Goal: Information Seeking & Learning: Understand process/instructions

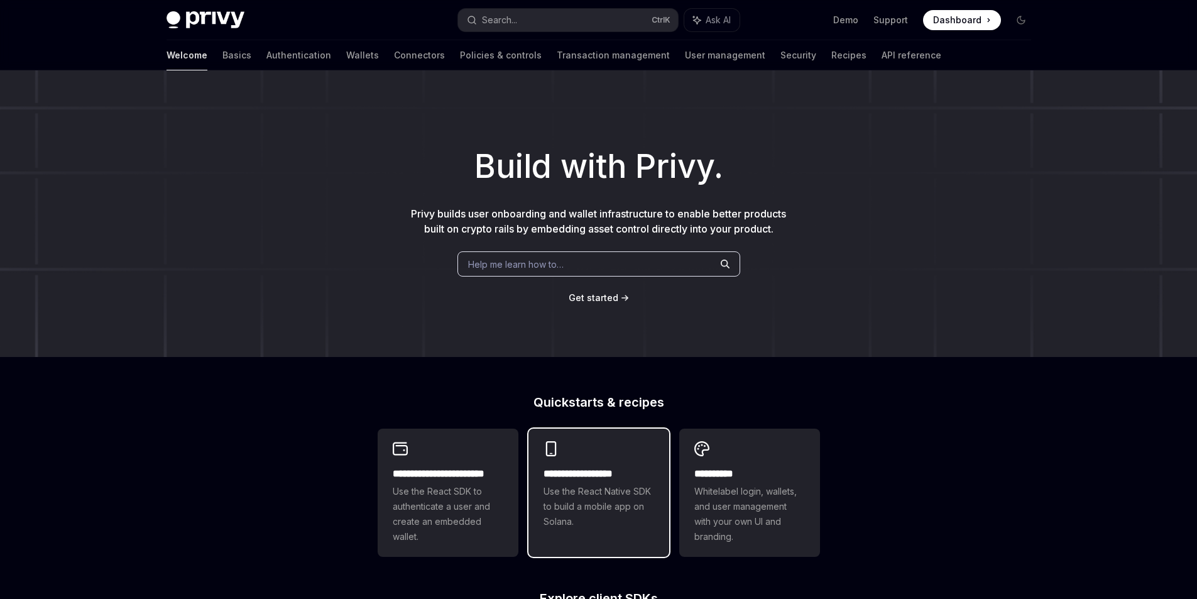
scroll to position [251, 0]
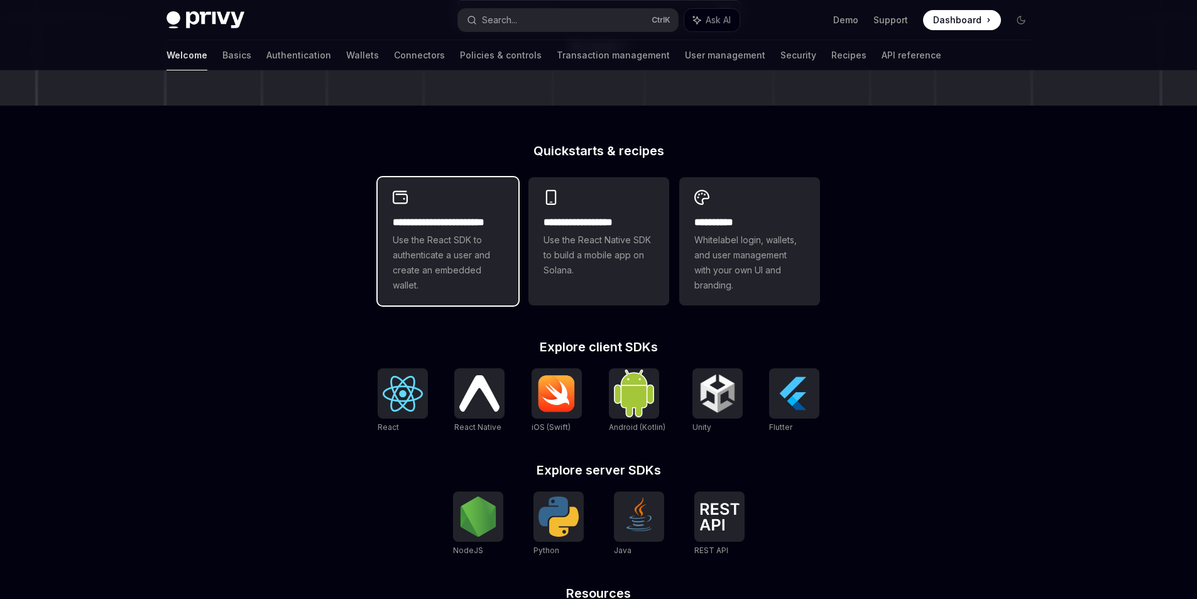
click at [437, 247] on span "Use the React SDK to authenticate a user and create an embedded wallet." at bounding box center [448, 263] width 111 height 60
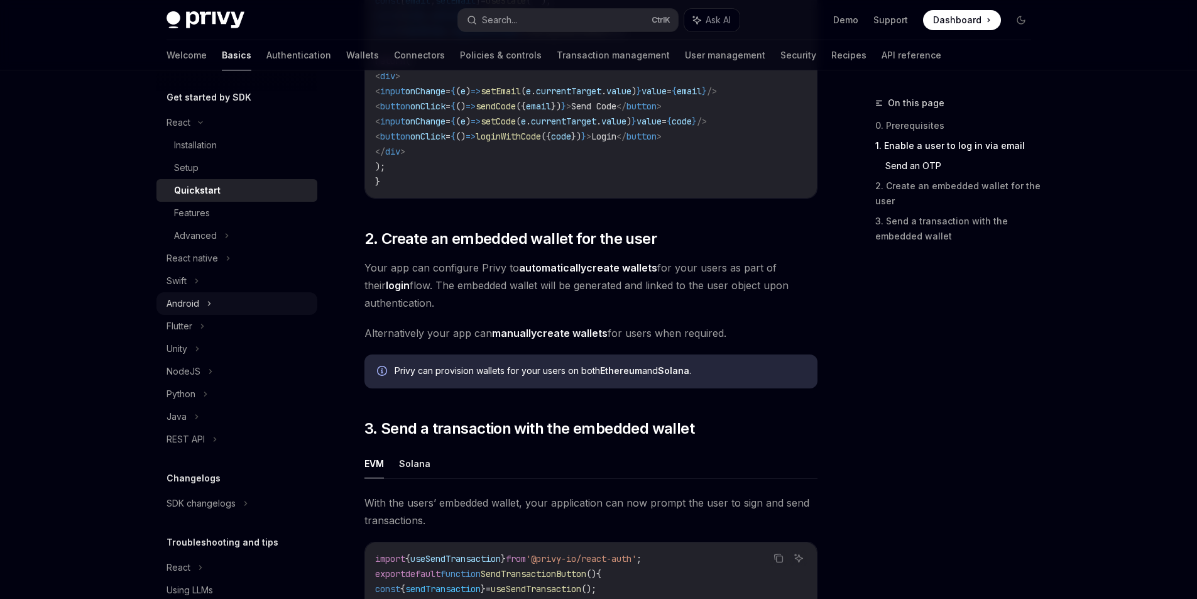
scroll to position [120, 0]
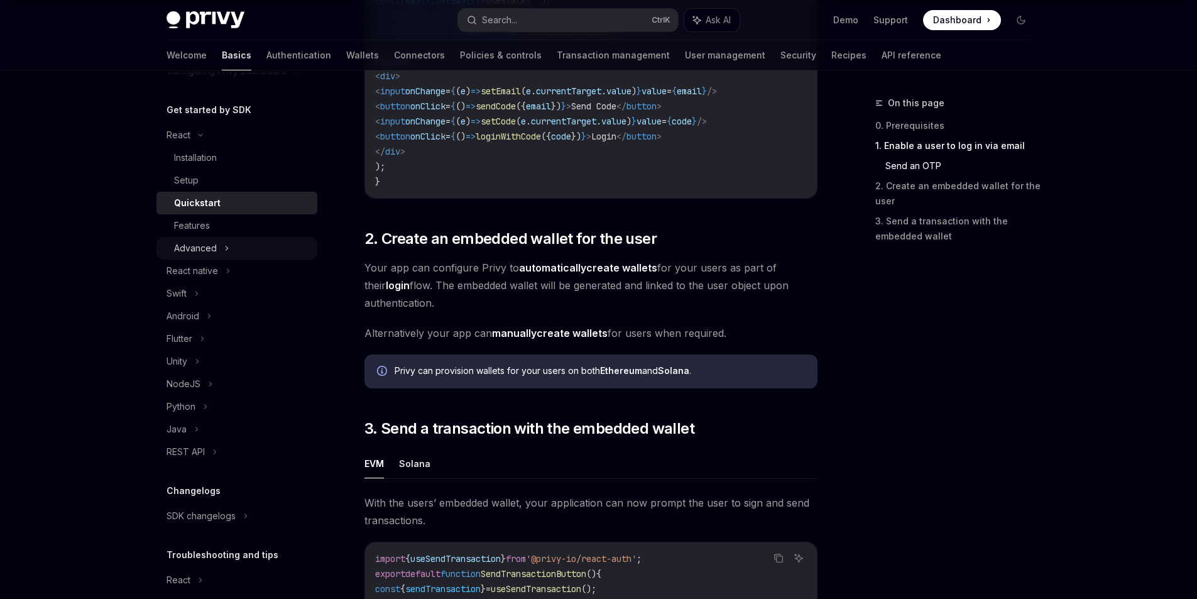
click at [217, 241] on div "Advanced" at bounding box center [237, 248] width 161 height 23
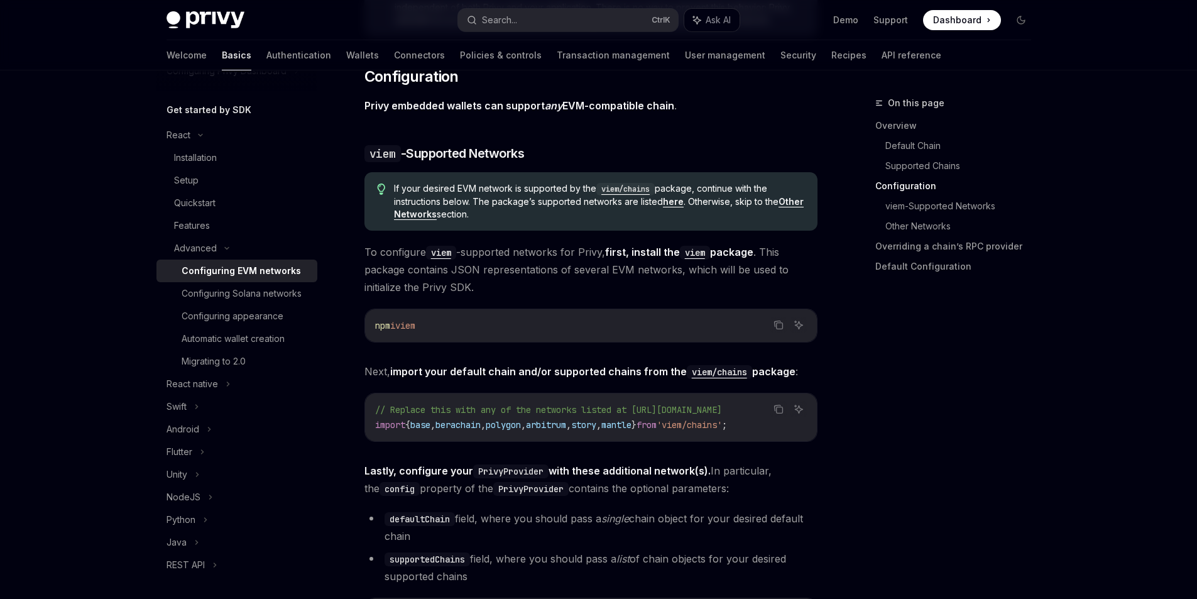
scroll to position [1194, 0]
click at [772, 320] on button "Copy the contents from the code block" at bounding box center [779, 325] width 16 height 16
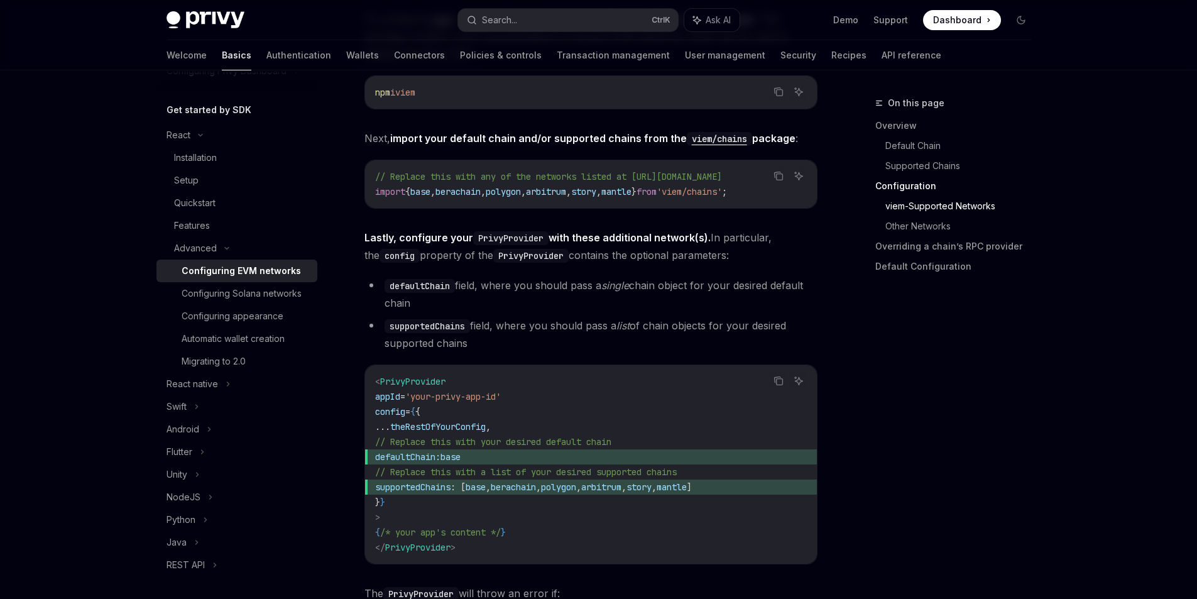
scroll to position [1446, 0]
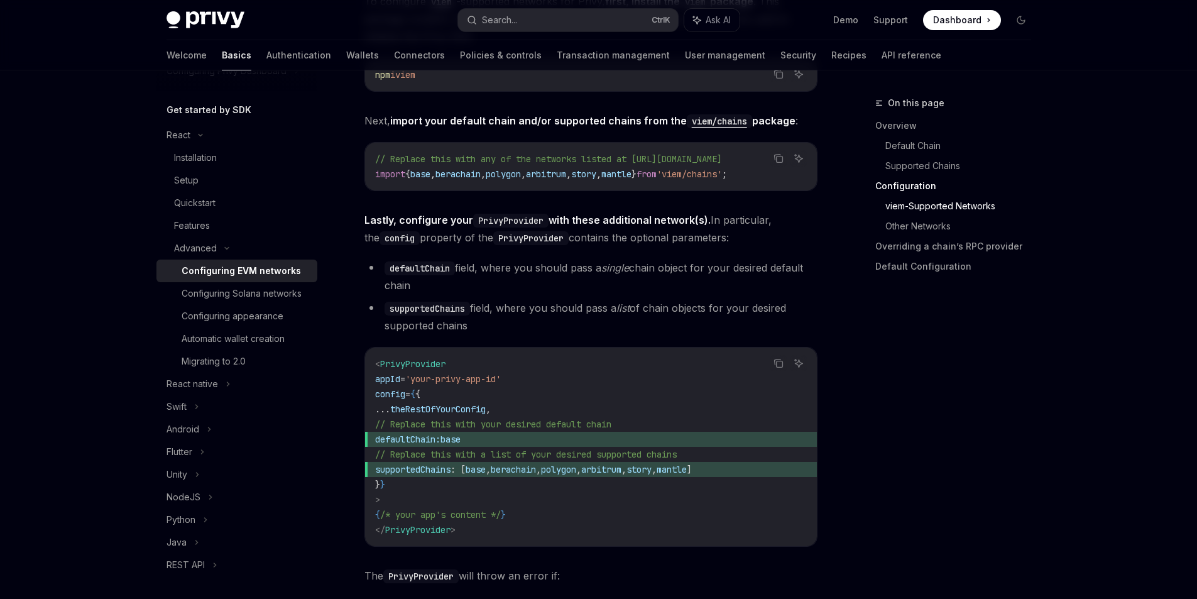
drag, startPoint x: 511, startPoint y: 442, endPoint x: 419, endPoint y: 446, distance: 92.5
click at [419, 446] on span "defaultChain: base" at bounding box center [591, 439] width 432 height 15
copy span "defaultChain: base"
click at [617, 493] on code "< PrivyProvider appId = 'your-privy-app-id' config = { { ... theRestOfYourConfi…" at bounding box center [591, 446] width 432 height 181
click at [776, 157] on icon "Copy the contents from the code block" at bounding box center [779, 160] width 6 height 6
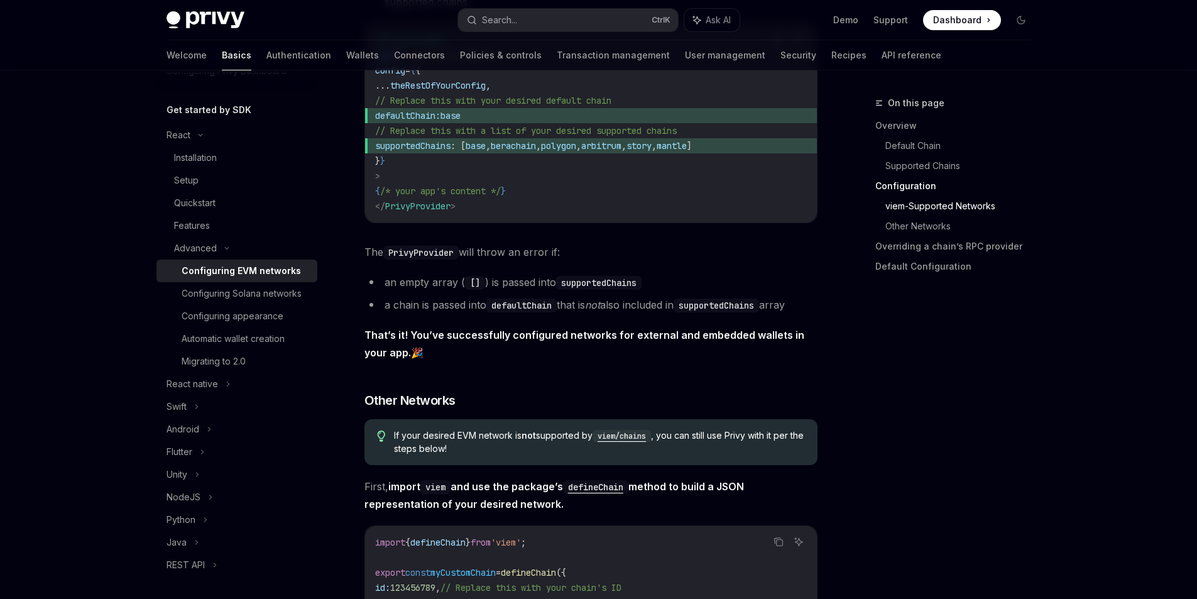
scroll to position [1508, 0]
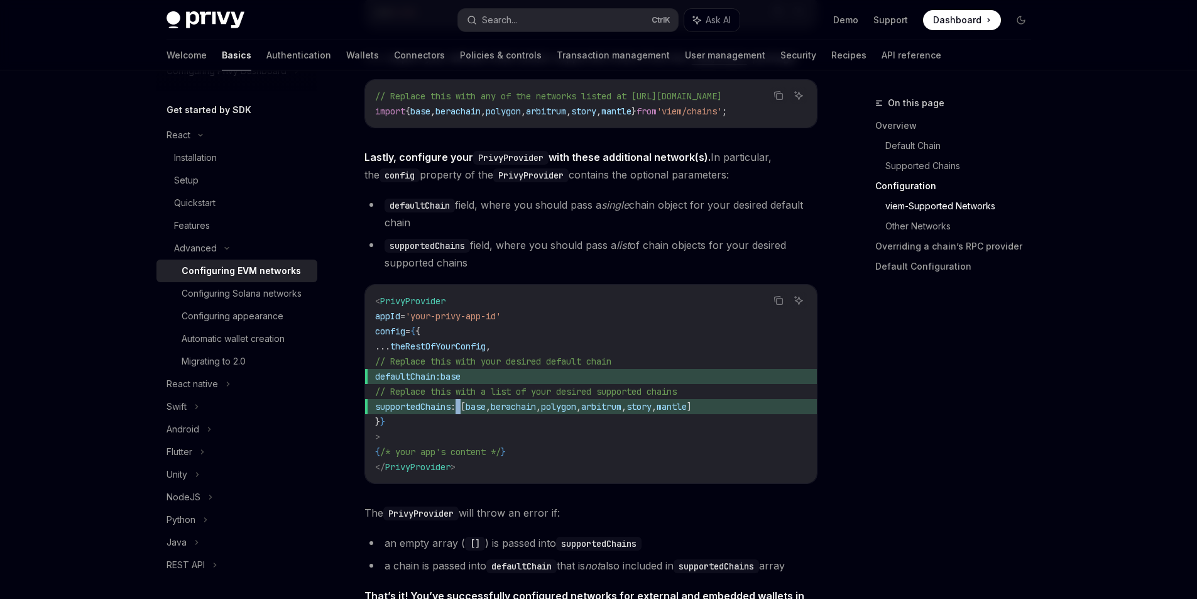
click at [508, 406] on span "supportedChains : [ base , berachain , polygon , arbitrum , story , mantle ]" at bounding box center [591, 406] width 432 height 15
click at [466, 406] on span ": [" at bounding box center [458, 406] width 15 height 11
click at [512, 407] on span "supportedChains : [ base , berachain , polygon , arbitrum , story , mantle ]" at bounding box center [591, 406] width 432 height 15
copy span "["
click at [634, 434] on code "< PrivyProvider appId = 'your-privy-app-id' config = { { ... theRestOfYourConfi…" at bounding box center [591, 384] width 432 height 181
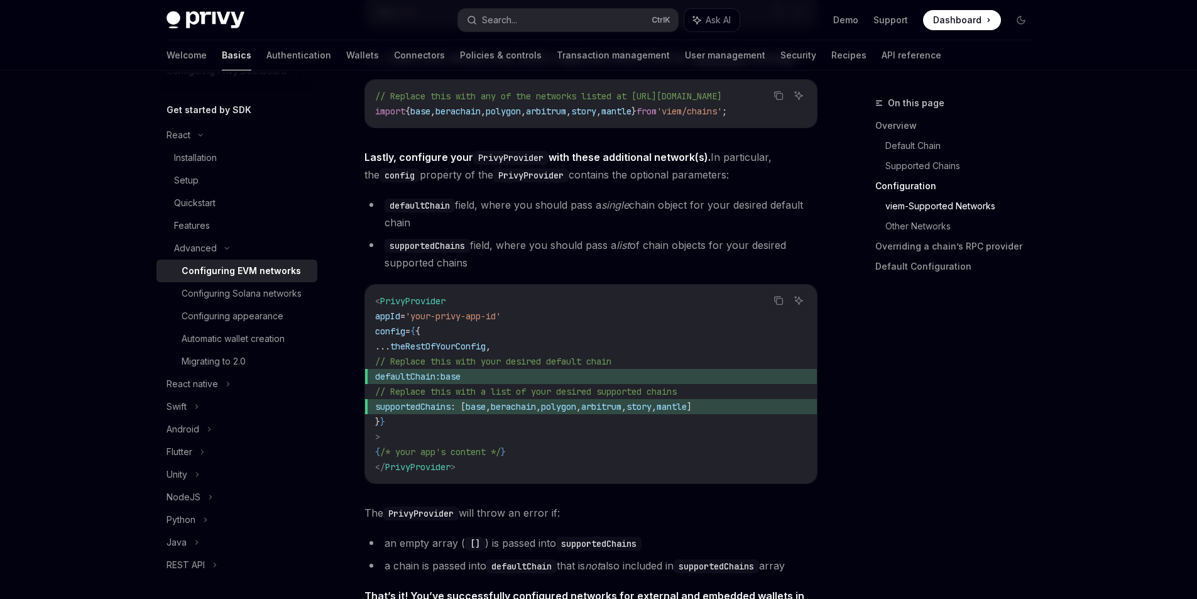
drag, startPoint x: 417, startPoint y: 380, endPoint x: 525, endPoint y: 383, distance: 108.2
click at [525, 383] on span "defaultChain: base" at bounding box center [591, 376] width 432 height 15
copy span "defaultChain: base"
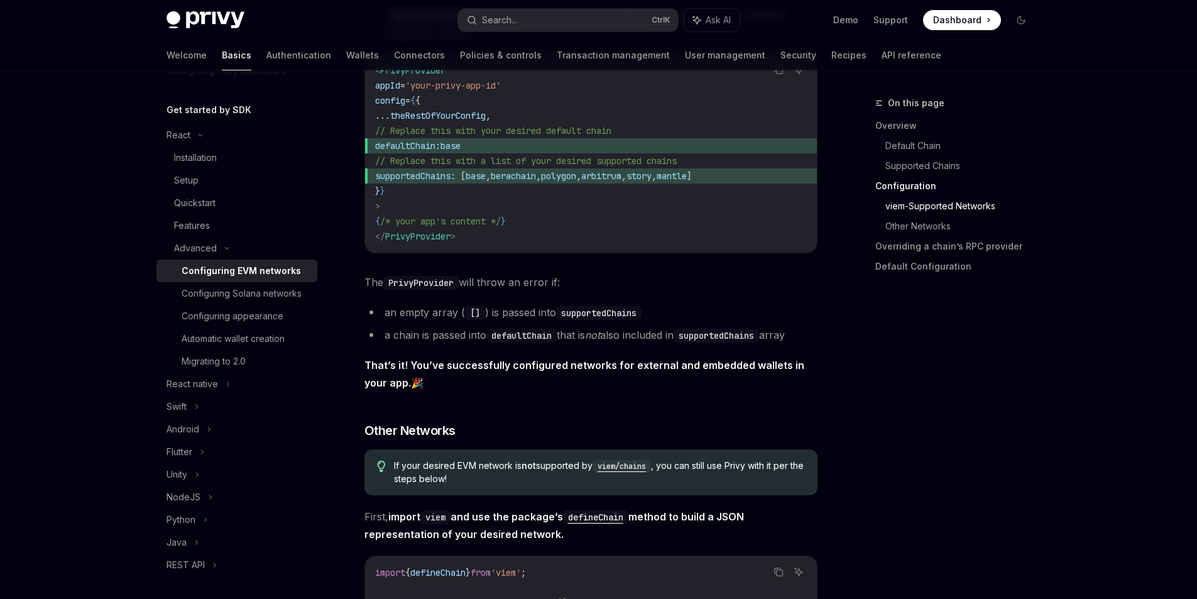
scroll to position [1697, 0]
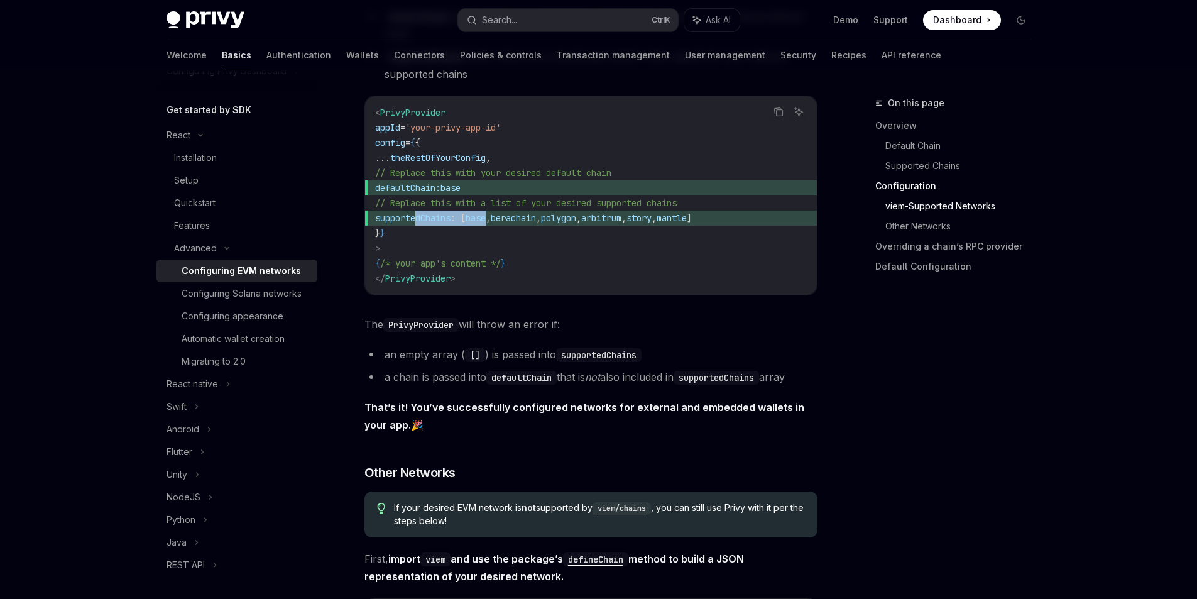
drag, startPoint x: 416, startPoint y: 221, endPoint x: 534, endPoint y: 219, distance: 117.6
click at [534, 219] on span "supportedChains : [ base , berachain , polygon , arbitrum , story , mantle ]" at bounding box center [591, 218] width 432 height 15
copy span "supportedChains : [ base"
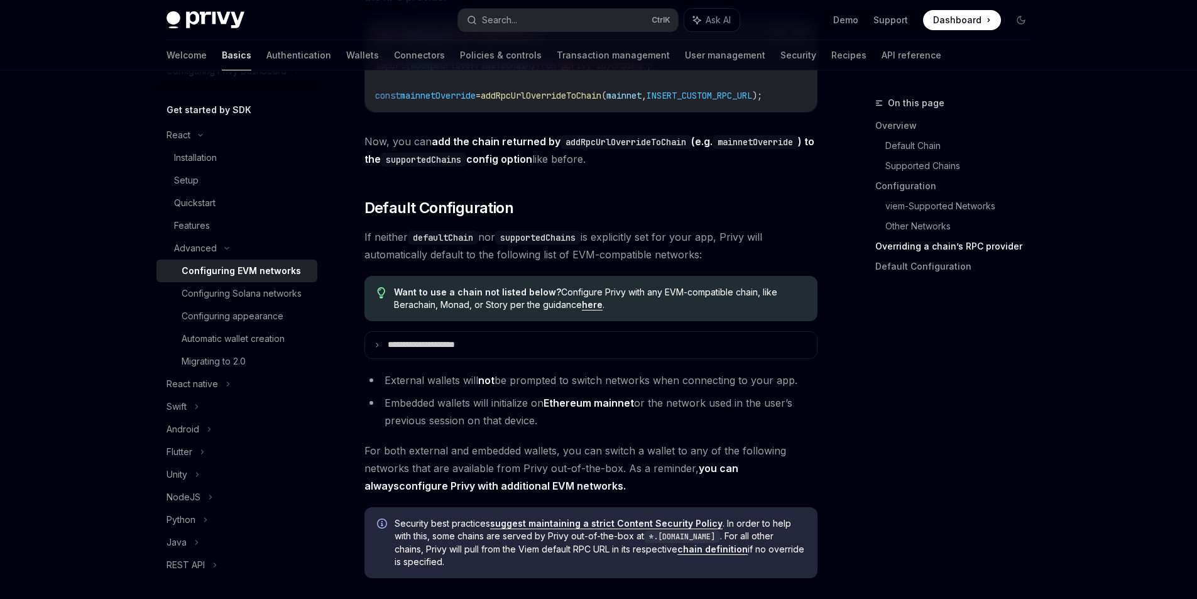
scroll to position [3017, 0]
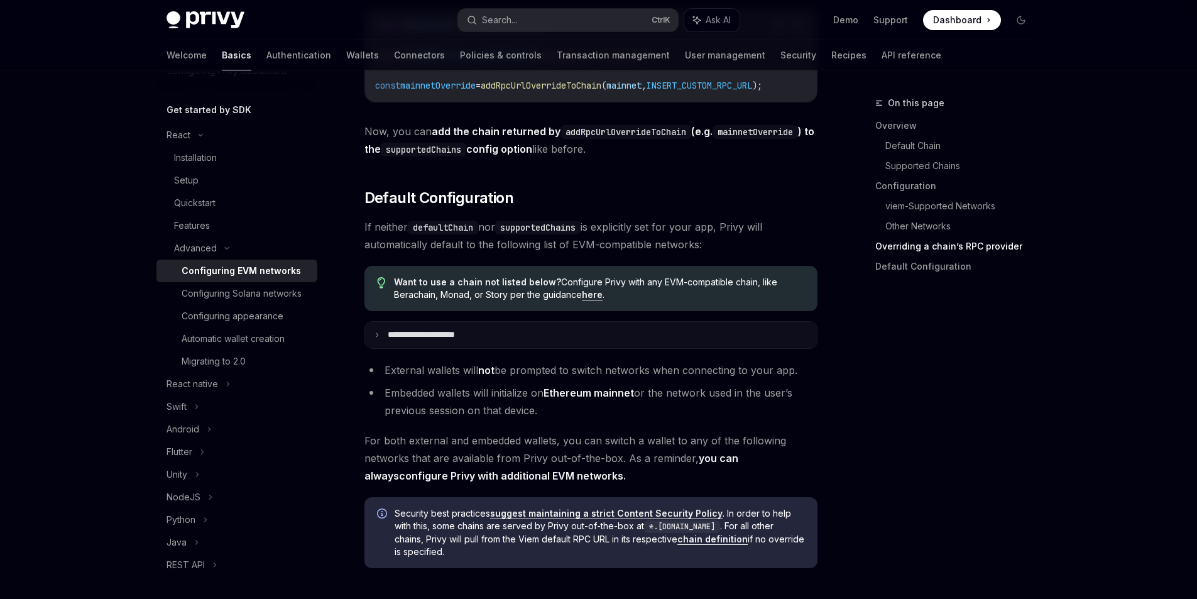
click at [467, 341] on p "**********" at bounding box center [436, 334] width 96 height 11
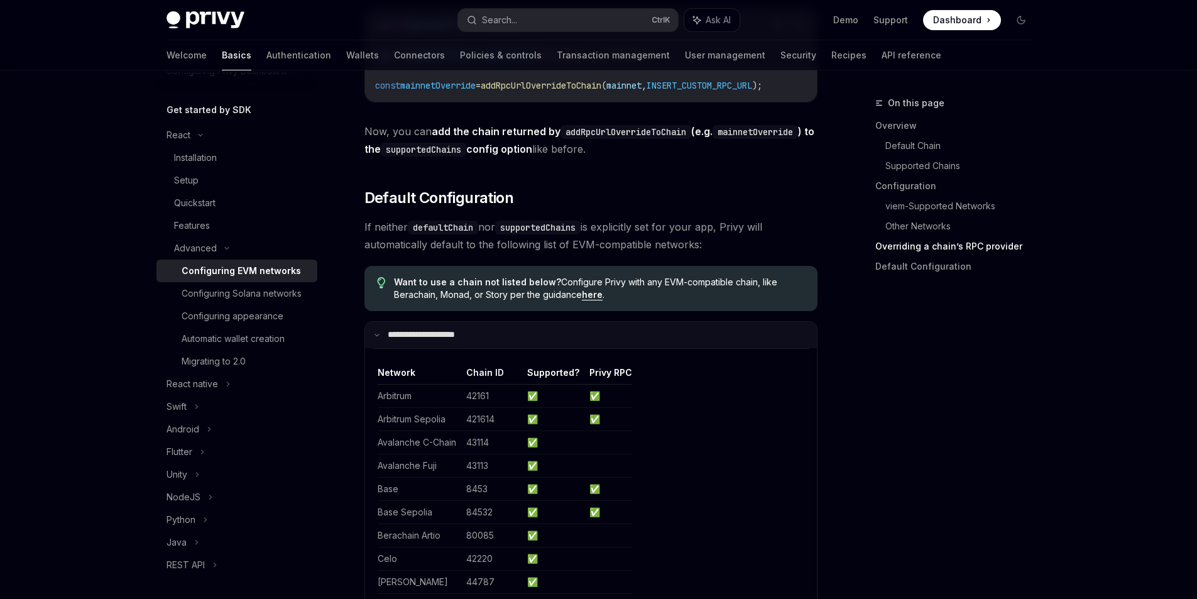
click at [464, 341] on p "**********" at bounding box center [434, 334] width 92 height 11
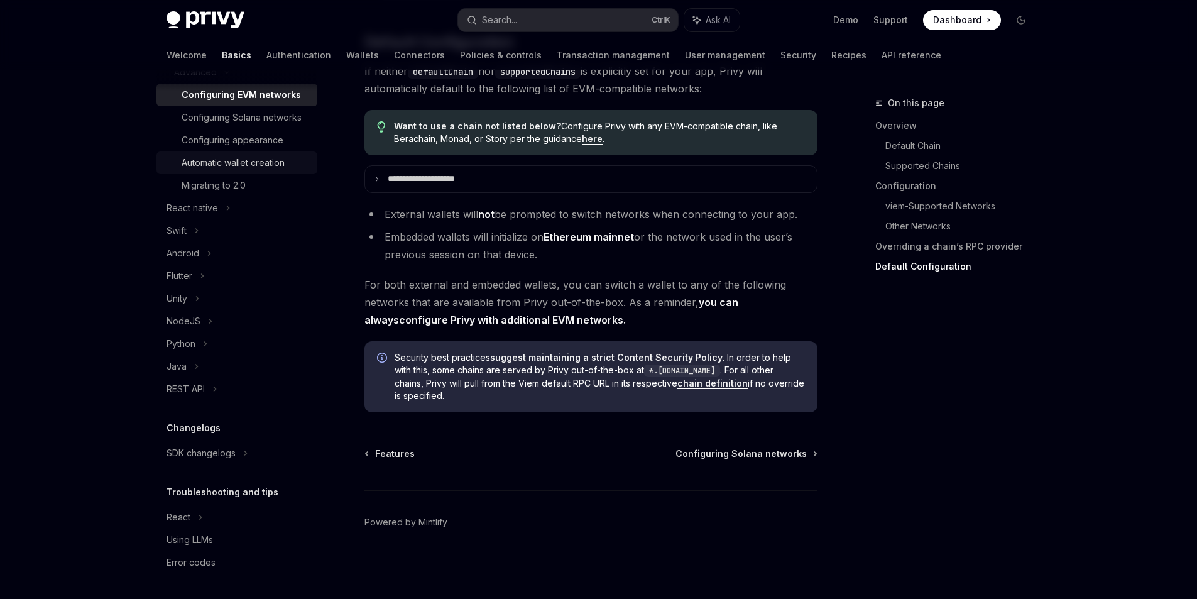
scroll to position [311, 0]
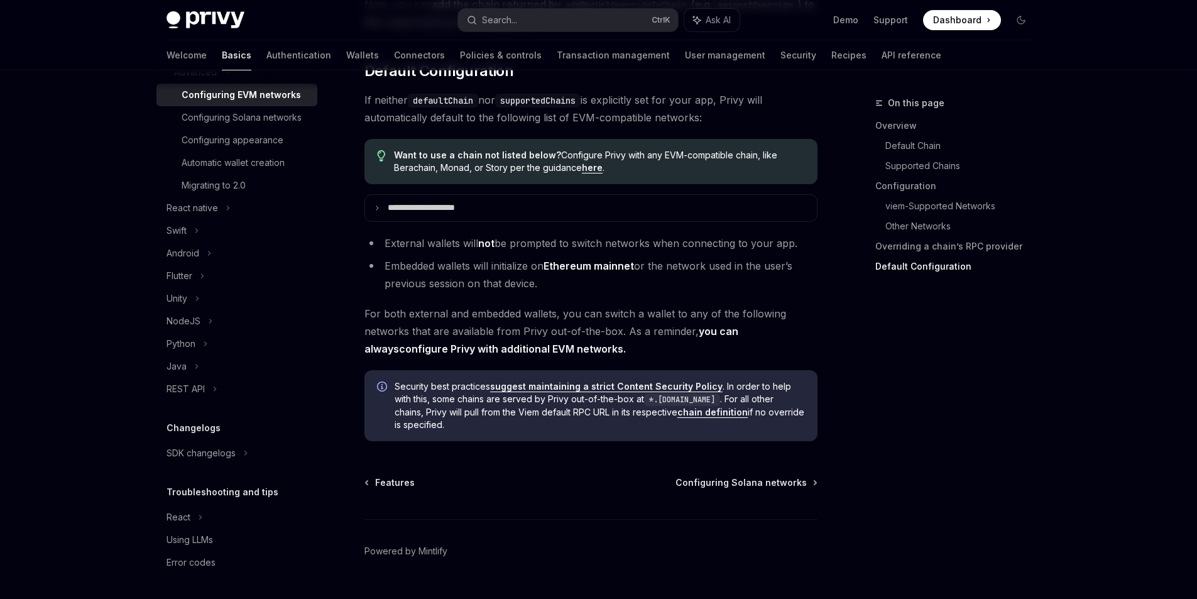
scroll to position [3125, 0]
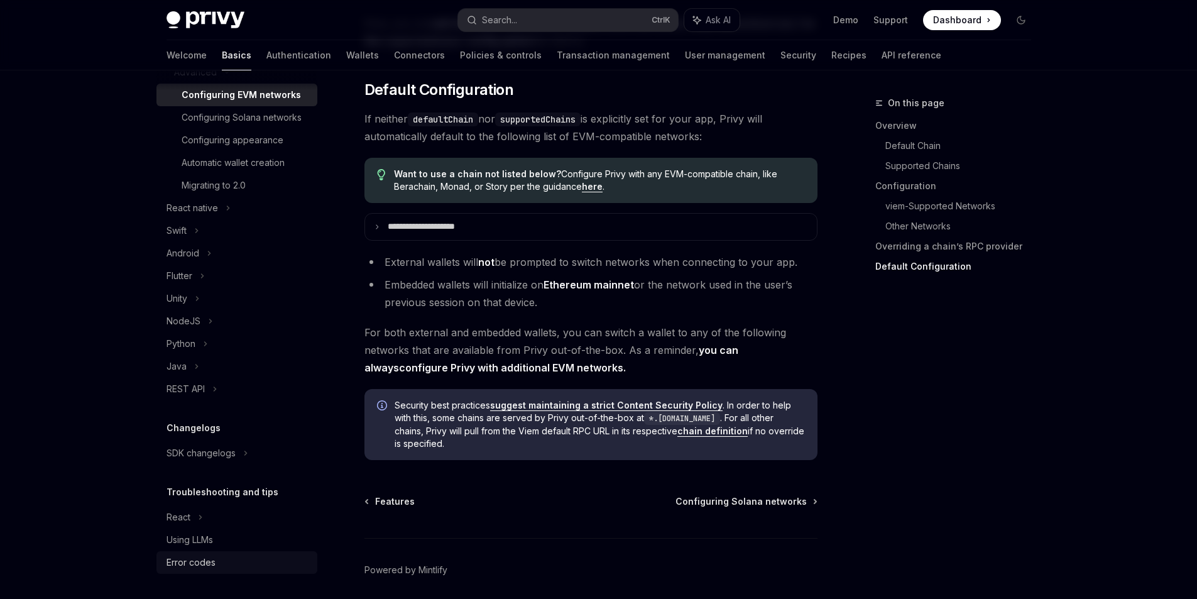
click at [204, 562] on div "Error codes" at bounding box center [191, 562] width 49 height 15
type textarea "*"
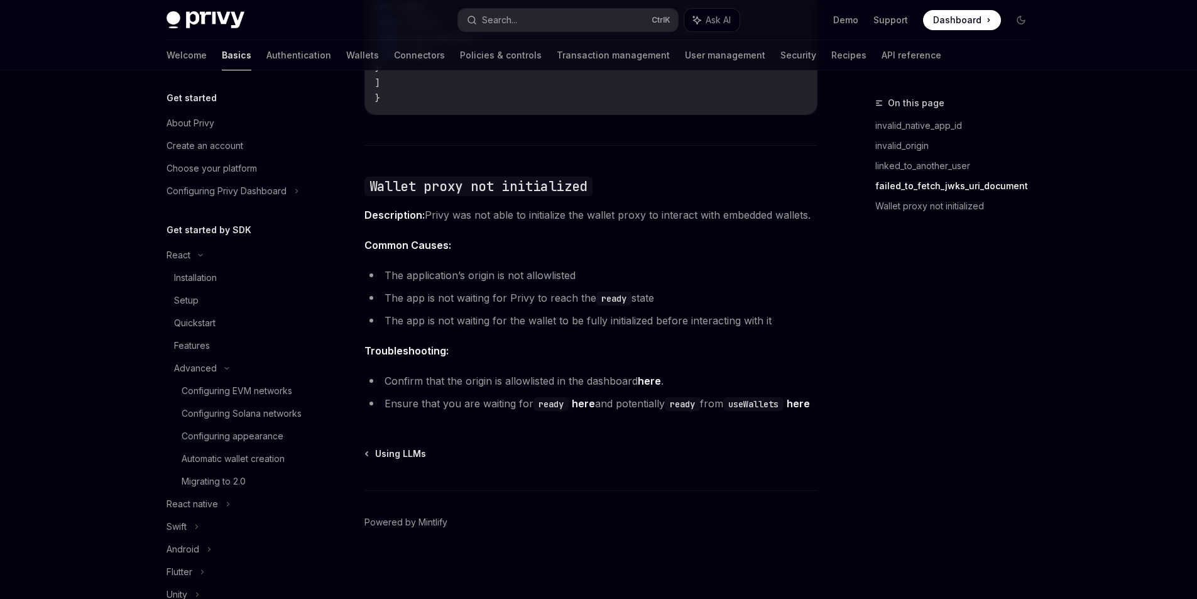
scroll to position [311, 0]
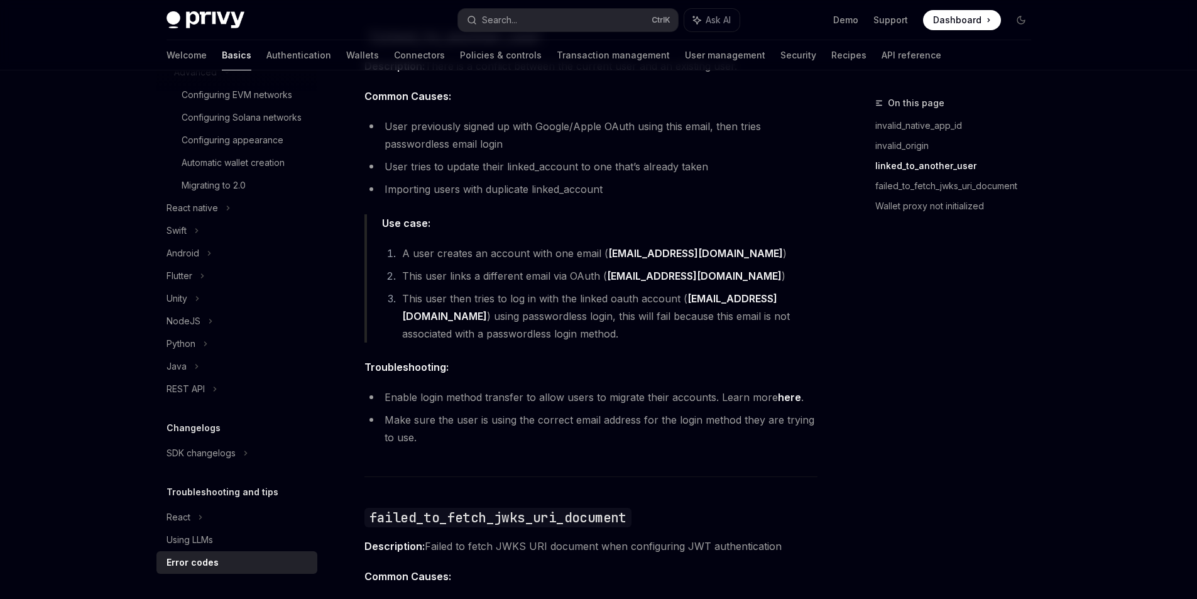
scroll to position [979, 0]
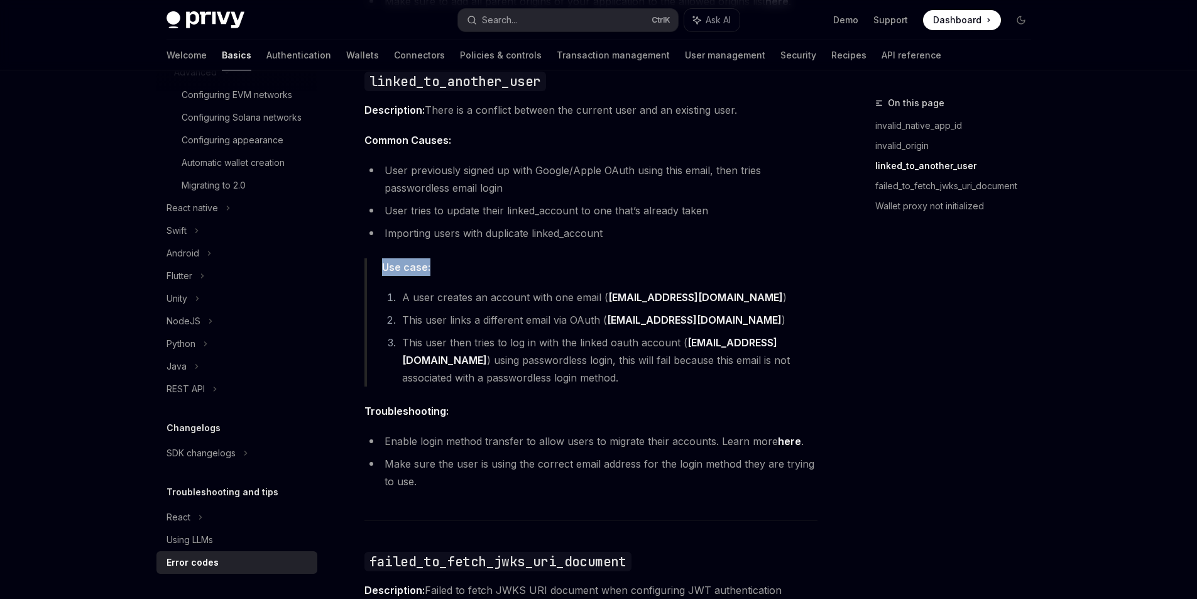
drag, startPoint x: 667, startPoint y: 236, endPoint x: 661, endPoint y: 246, distance: 11.5
click at [652, 254] on div "This page lists common error codes you may encounter when using Privy, along wi…" at bounding box center [591, 267] width 453 height 2175
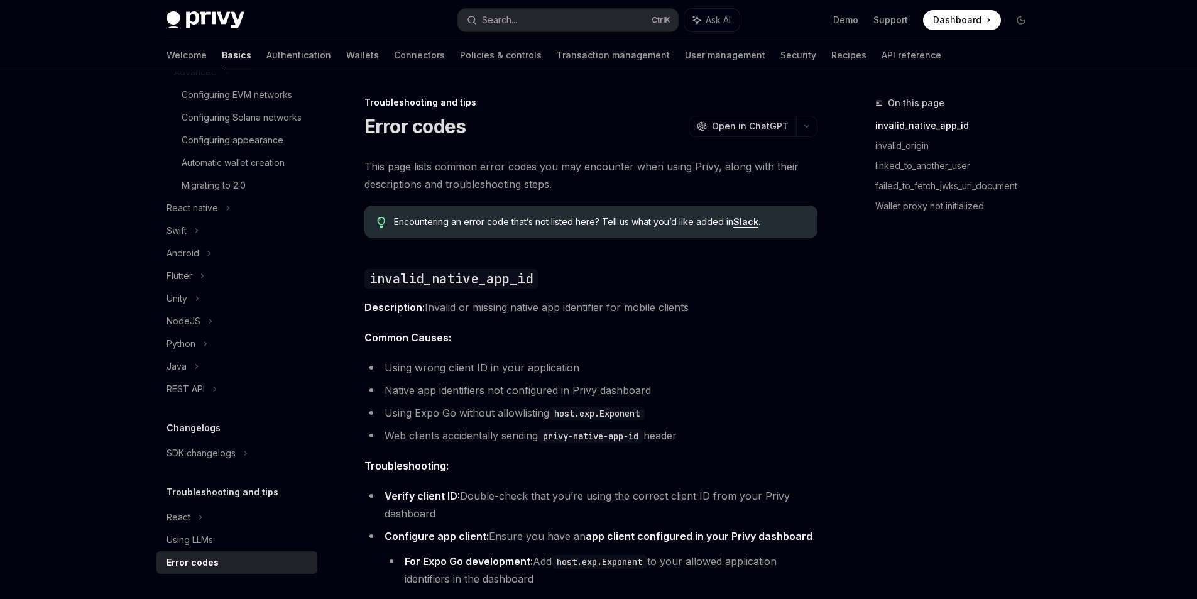
scroll to position [0, 0]
